Goal: Check status: Check status

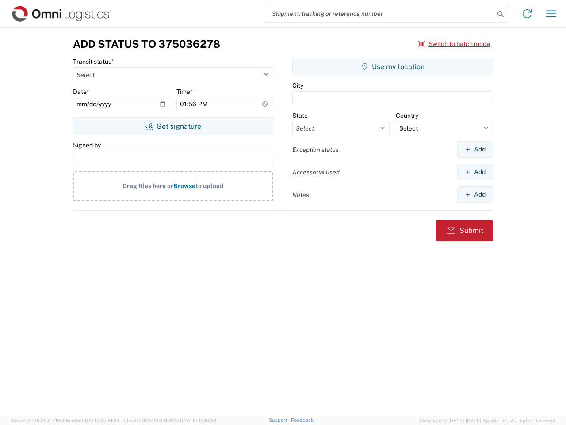
click at [380, 14] on input "search" at bounding box center [379, 13] width 229 height 17
click at [501, 14] on icon at bounding box center [501, 14] width 12 height 12
click at [527, 14] on icon at bounding box center [527, 14] width 14 height 14
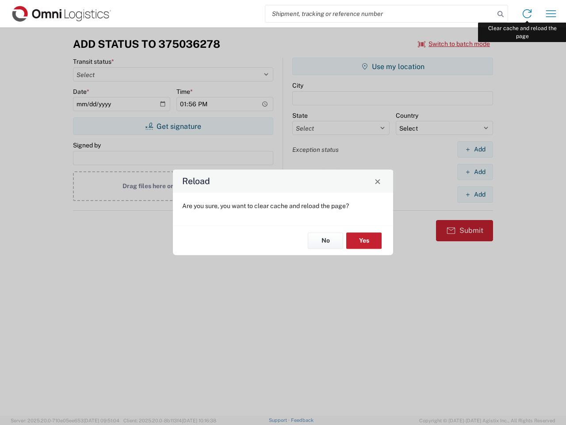
click at [551, 14] on div "Reload Are you sure, you want to clear cache and reload the page? No Yes" at bounding box center [283, 212] width 566 height 425
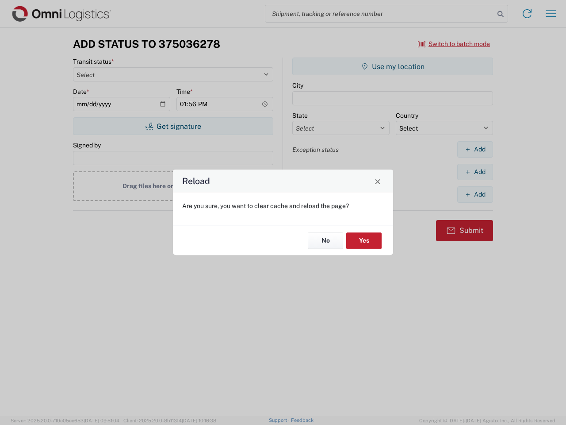
click at [454, 44] on div "Reload Are you sure, you want to clear cache and reload the page? No Yes" at bounding box center [283, 212] width 566 height 425
click at [173, 126] on div "Reload Are you sure, you want to clear cache and reload the page? No Yes" at bounding box center [283, 212] width 566 height 425
click at [393, 66] on div "Reload Are you sure, you want to clear cache and reload the page? No Yes" at bounding box center [283, 212] width 566 height 425
click at [475, 149] on div "Reload Are you sure, you want to clear cache and reload the page? No Yes" at bounding box center [283, 212] width 566 height 425
click at [475, 172] on div "Reload Are you sure, you want to clear cache and reload the page? No Yes" at bounding box center [283, 212] width 566 height 425
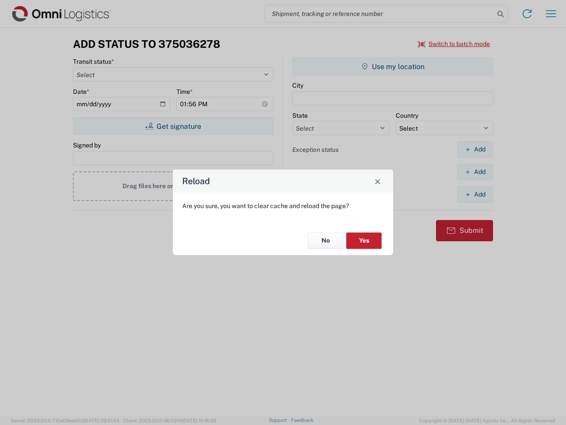
click at [475, 194] on div "Reload Are you sure, you want to clear cache and reload the page? No Yes" at bounding box center [283, 212] width 566 height 425
